Goal: Task Accomplishment & Management: Manage account settings

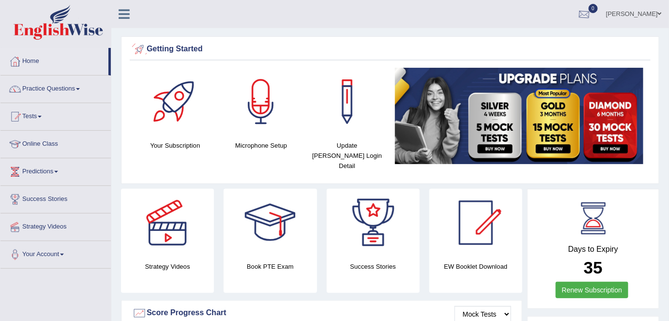
click at [656, 17] on link "[PERSON_NAME]" at bounding box center [634, 12] width 70 height 25
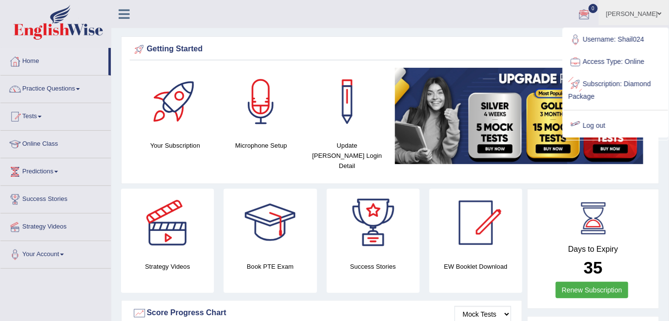
click at [591, 118] on link "Log out" at bounding box center [616, 126] width 105 height 22
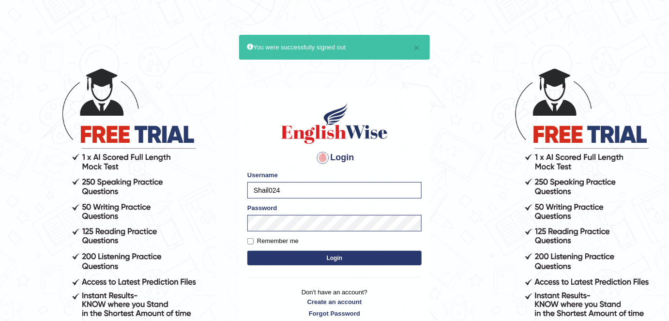
drag, startPoint x: 291, startPoint y: 192, endPoint x: 223, endPoint y: 186, distance: 67.5
click at [223, 186] on body "× You were successfully signed out Login Please fix the following errors: Usern…" at bounding box center [334, 193] width 669 height 321
type input "subedi"
drag, startPoint x: 294, startPoint y: 189, endPoint x: 250, endPoint y: 187, distance: 43.1
click at [250, 187] on input "subedi" at bounding box center [334, 190] width 174 height 16
